Goal: Check status: Check status

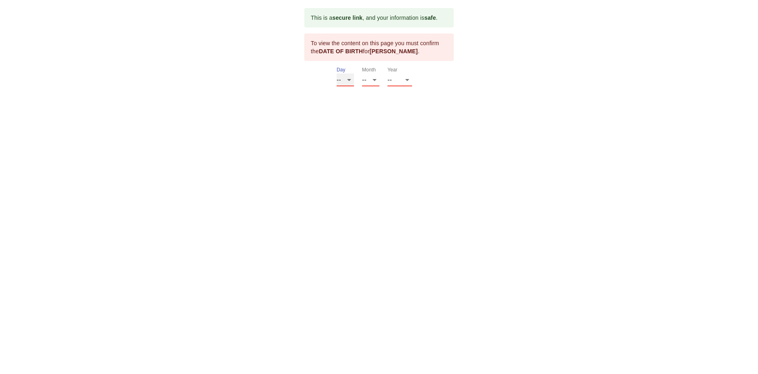
select select "12"
click at [336, 81] on select "-- 01 02 03 04 05 06 07 08 09 10 11 12 13 14 15 16 17 18 19 20 21 22 23 24 25 2…" at bounding box center [344, 79] width 17 height 13
select select "11"
click at [362, 81] on select "-- 01 02 03 04 05 06 07 08 09 10 11 12" at bounding box center [370, 79] width 17 height 13
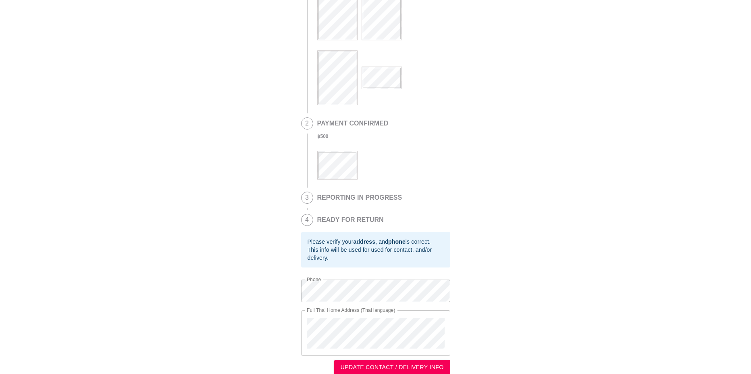
scroll to position [77, 0]
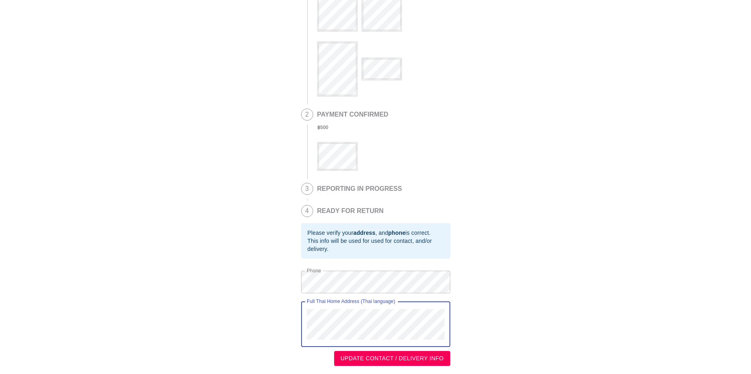
drag, startPoint x: 408, startPoint y: 88, endPoint x: 303, endPoint y: 313, distance: 248.0
click at [303, 313] on div "Full Thai Home Address (Thai language)" at bounding box center [375, 324] width 149 height 46
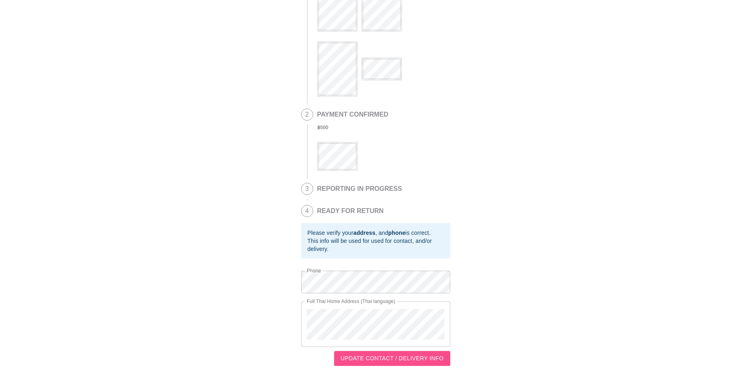
click at [390, 359] on span "UPDATE CONTACT / DELIVERY INFO" at bounding box center [392, 358] width 103 height 10
